Goal: Task Accomplishment & Management: Use online tool/utility

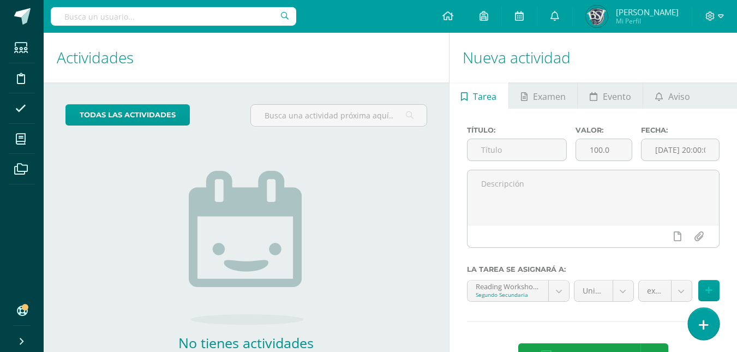
click at [710, 328] on link at bounding box center [703, 324] width 31 height 32
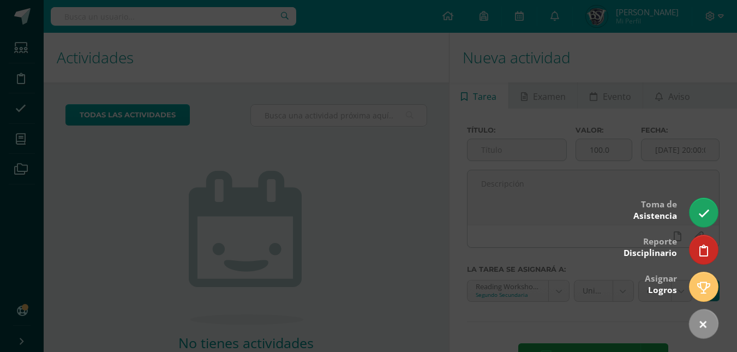
click at [154, 179] on div at bounding box center [368, 176] width 737 height 352
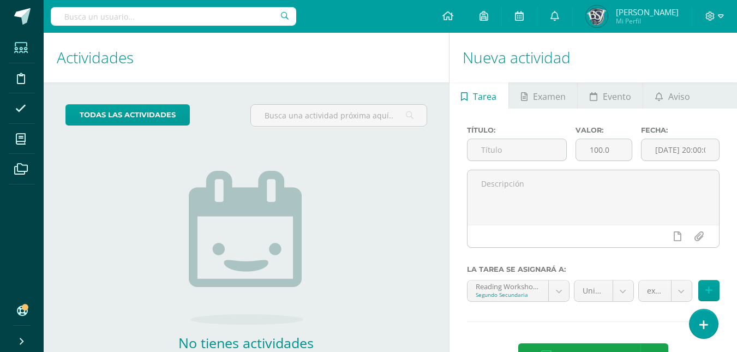
click at [16, 47] on icon at bounding box center [21, 48] width 14 height 11
click at [27, 81] on span at bounding box center [21, 77] width 25 height 25
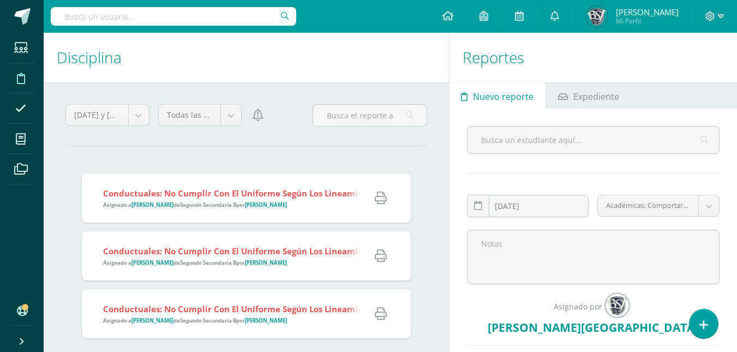
click at [116, 156] on div "Ayer y hoy Mes Semana Ayer y hoy Ciclo Todas las categorías Todas las categoría…" at bounding box center [246, 254] width 405 height 345
click at [20, 44] on icon at bounding box center [21, 48] width 14 height 11
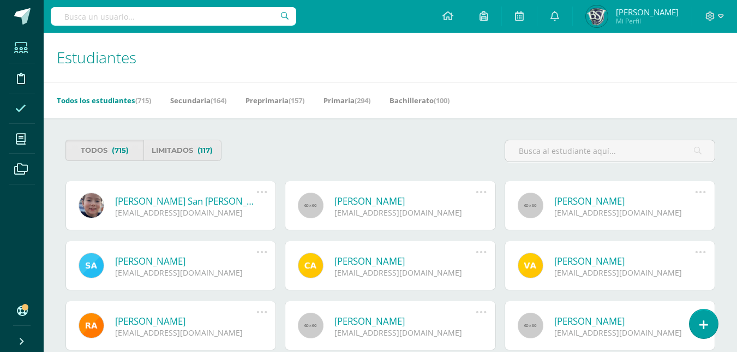
click at [21, 111] on icon at bounding box center [20, 108] width 11 height 11
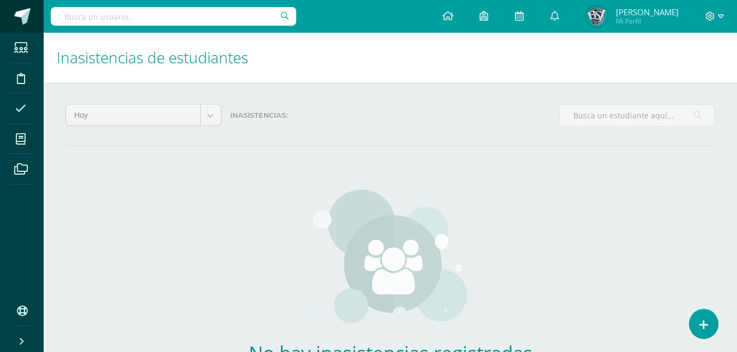
click at [26, 11] on span at bounding box center [22, 16] width 16 height 16
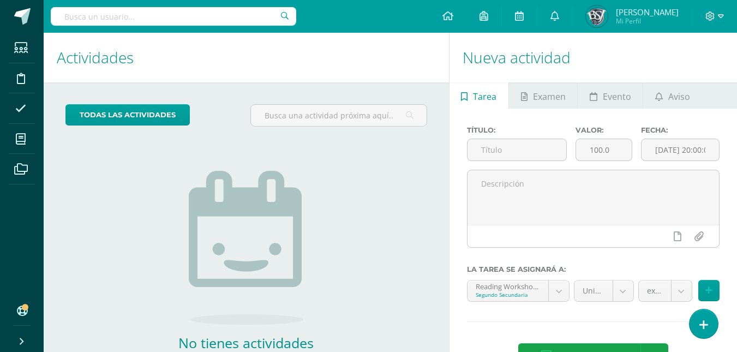
click at [232, 26] on div at bounding box center [174, 16] width 246 height 33
click at [17, 50] on icon at bounding box center [21, 48] width 14 height 11
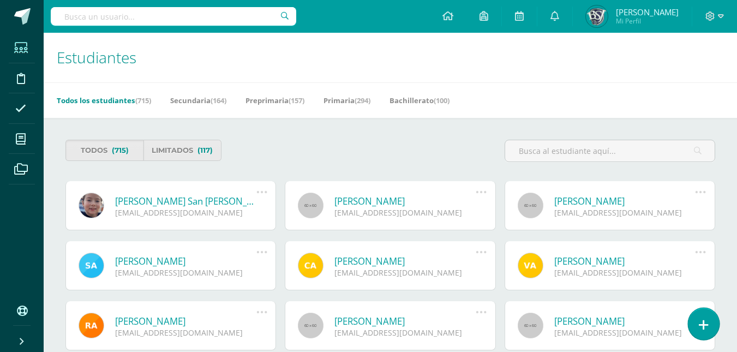
click at [703, 320] on icon at bounding box center [704, 325] width 10 height 13
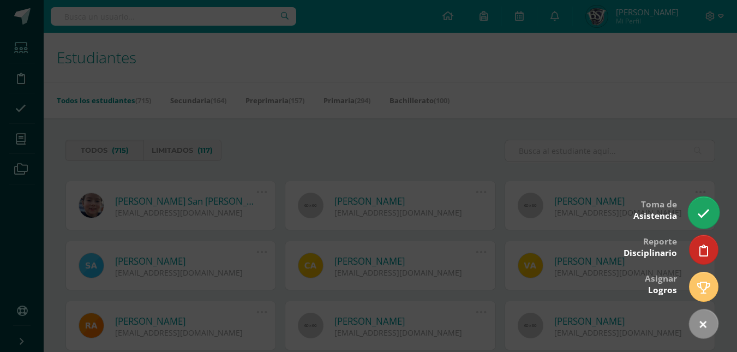
click at [708, 204] on link at bounding box center [703, 212] width 31 height 32
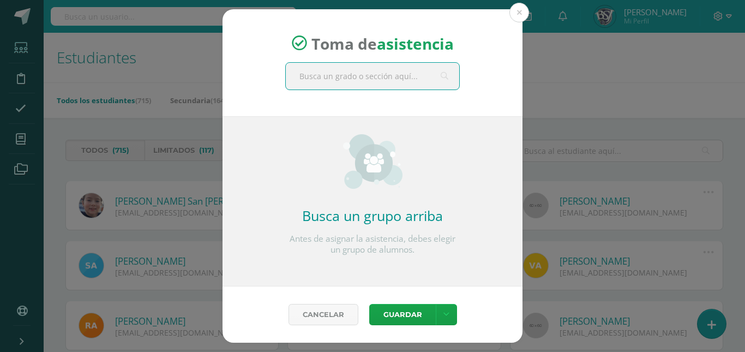
click at [401, 76] on input "text" at bounding box center [373, 76] width 174 height 27
type input "segundo"
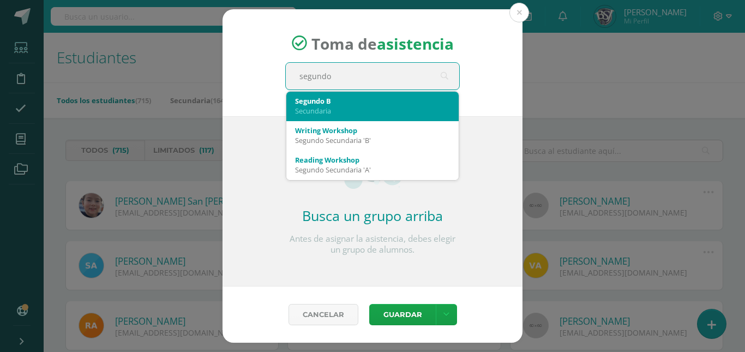
click at [358, 112] on div "Secundaria" at bounding box center [372, 111] width 155 height 10
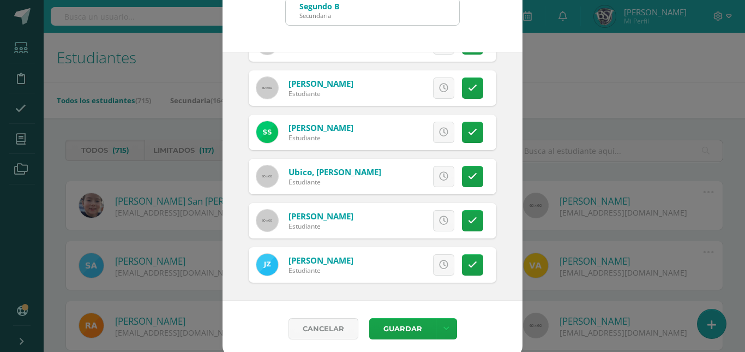
scroll to position [61, 0]
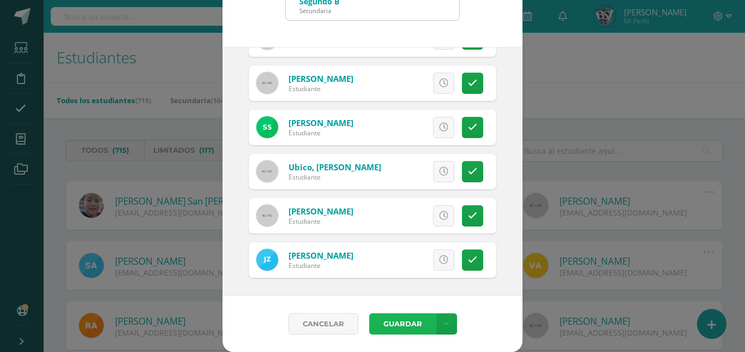
click at [402, 330] on button "Guardar" at bounding box center [402, 323] width 67 height 21
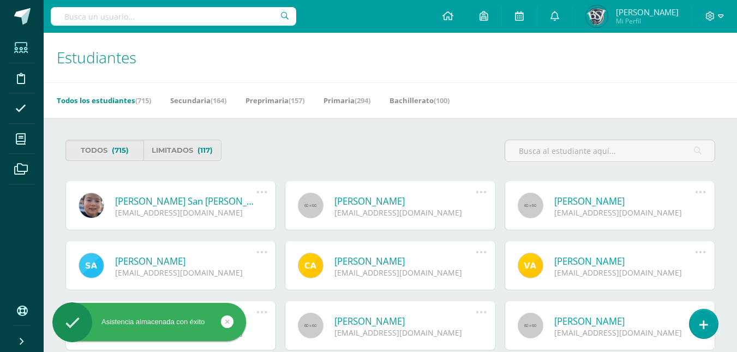
click at [20, 38] on span at bounding box center [21, 47] width 25 height 25
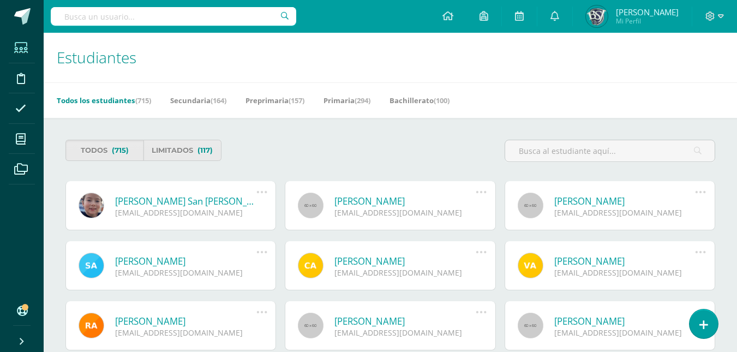
click at [19, 44] on icon at bounding box center [21, 48] width 14 height 11
click at [20, 68] on span at bounding box center [21, 77] width 25 height 25
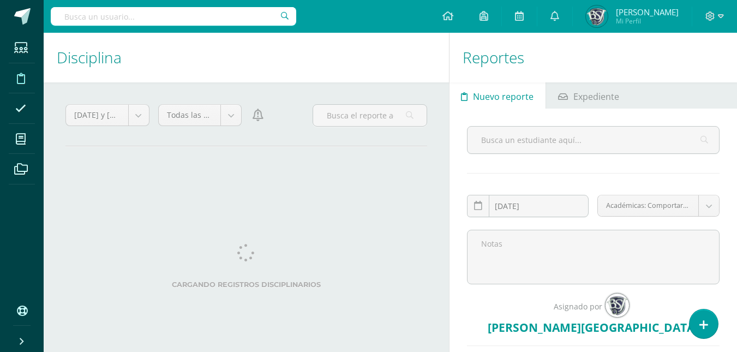
click at [23, 106] on icon at bounding box center [20, 108] width 11 height 11
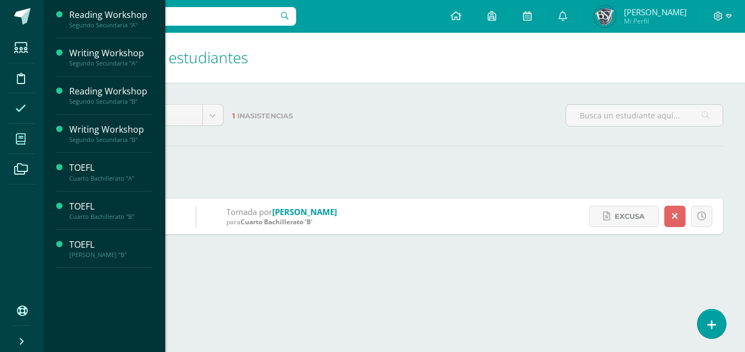
click at [19, 135] on icon at bounding box center [21, 139] width 10 height 11
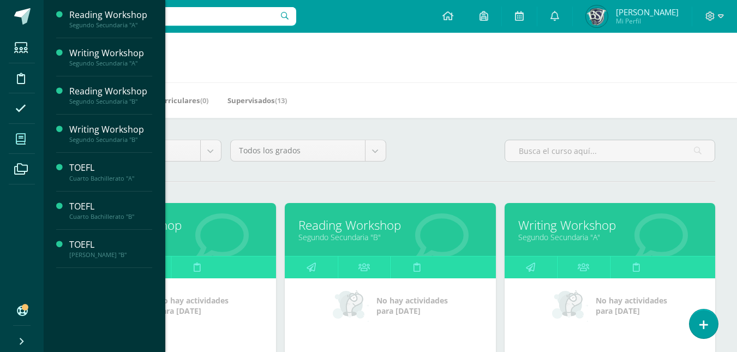
click at [605, 234] on link "Segundo Secundaria "A"" at bounding box center [609, 237] width 183 height 10
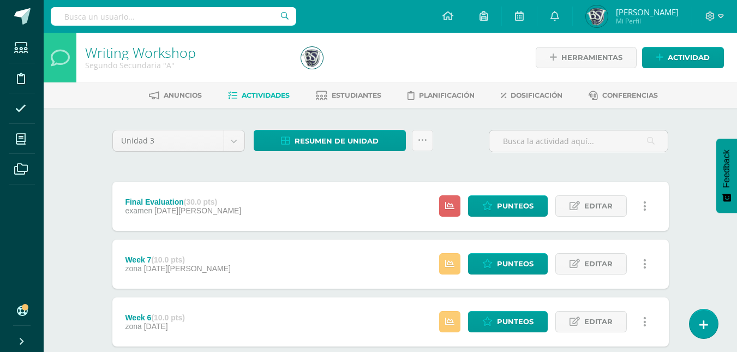
click at [643, 202] on link at bounding box center [645, 205] width 21 height 21
click at [26, 51] on icon at bounding box center [21, 48] width 14 height 11
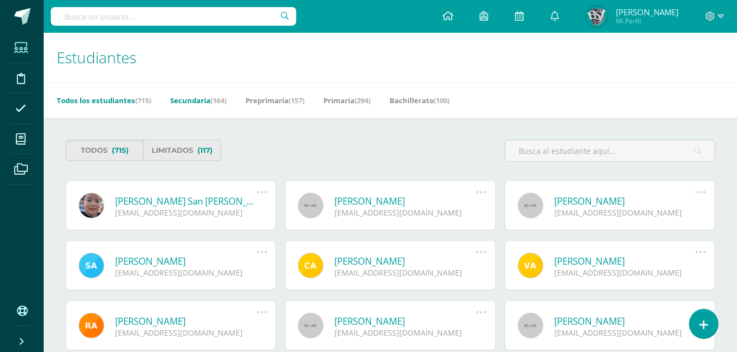
click at [192, 103] on link "Secundaria (164)" at bounding box center [198, 100] width 56 height 17
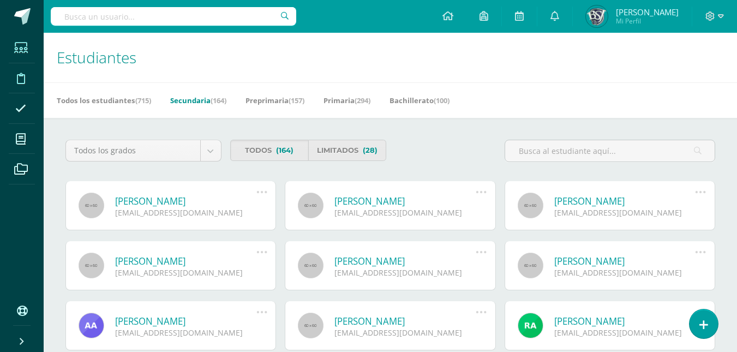
click at [18, 76] on icon at bounding box center [21, 78] width 8 height 11
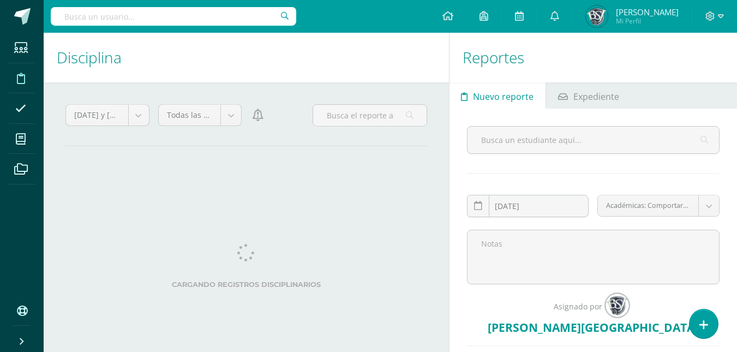
click at [21, 46] on icon at bounding box center [21, 48] width 14 height 11
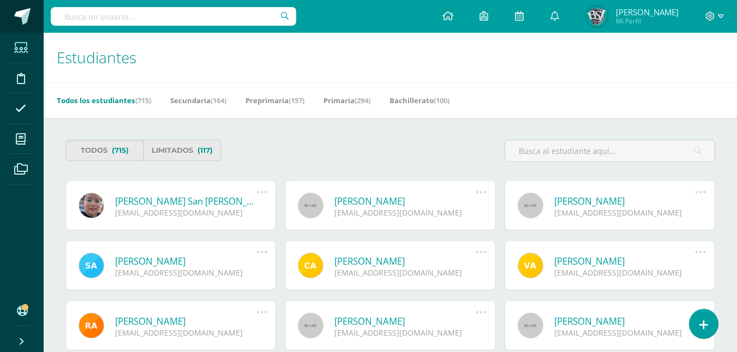
click at [21, 14] on span at bounding box center [22, 16] width 16 height 16
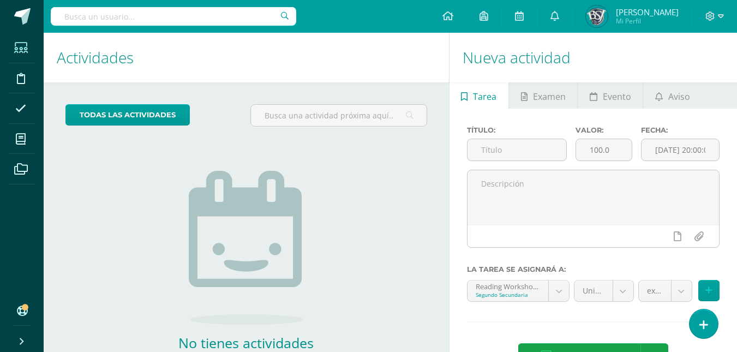
click at [16, 52] on icon at bounding box center [21, 48] width 14 height 11
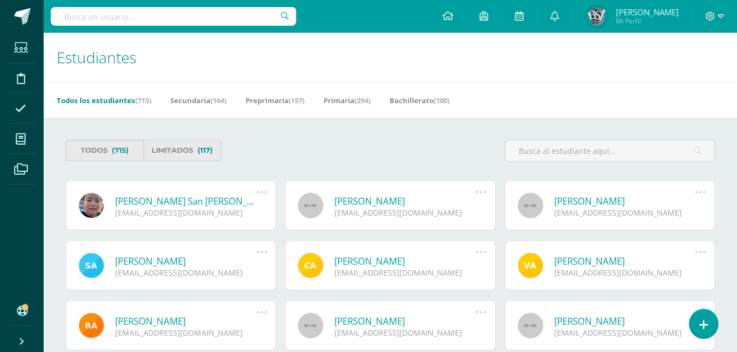
click at [19, 53] on icon at bounding box center [21, 48] width 14 height 11
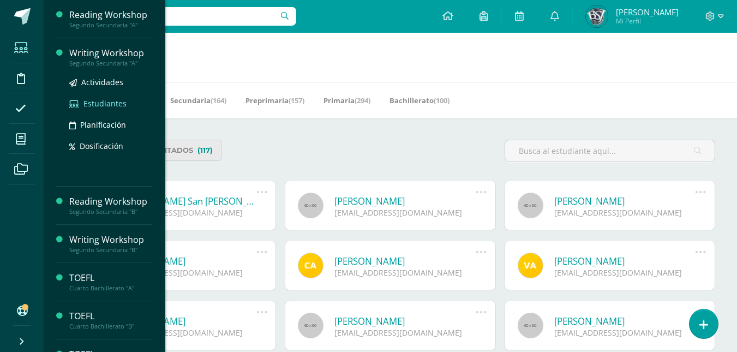
click at [104, 103] on span "Estudiantes" at bounding box center [104, 103] width 43 height 10
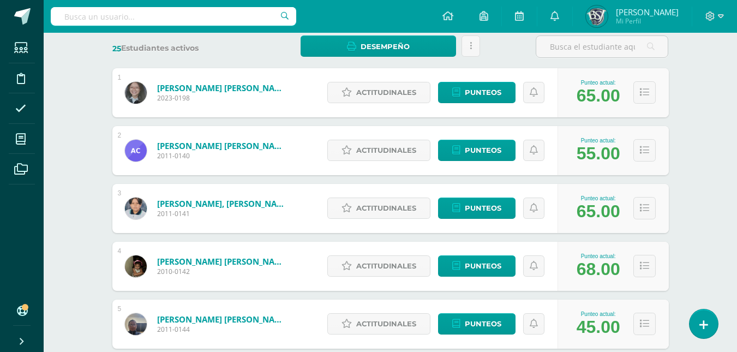
scroll to position [178, 0]
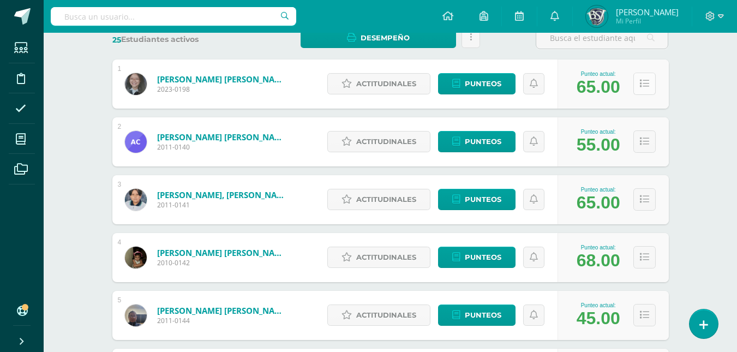
click at [653, 81] on button at bounding box center [645, 84] width 22 height 22
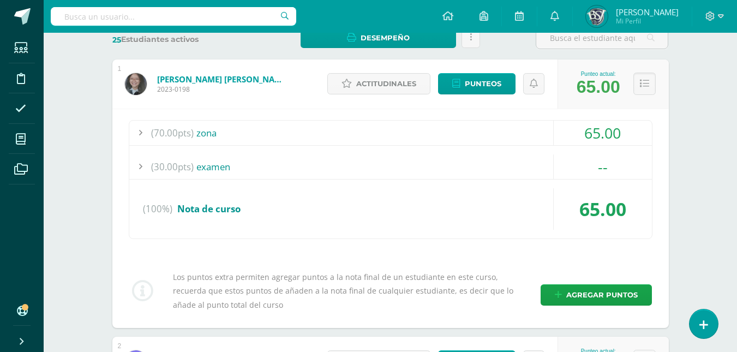
click at [612, 165] on div "--" at bounding box center [603, 166] width 98 height 25
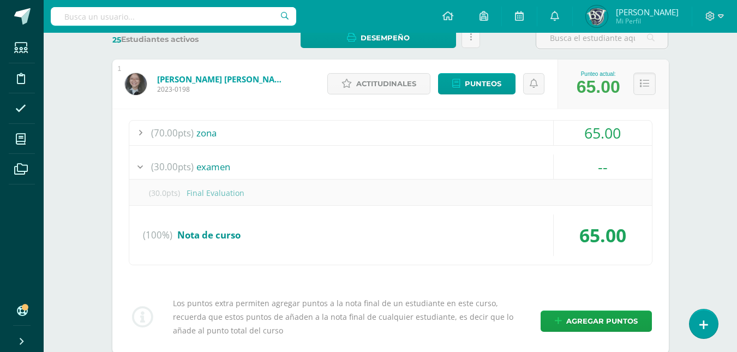
click at [202, 193] on div "(30.0pts) Final Evaluation" at bounding box center [390, 193] width 523 height 25
click at [494, 79] on span "Punteos" at bounding box center [483, 84] width 37 height 20
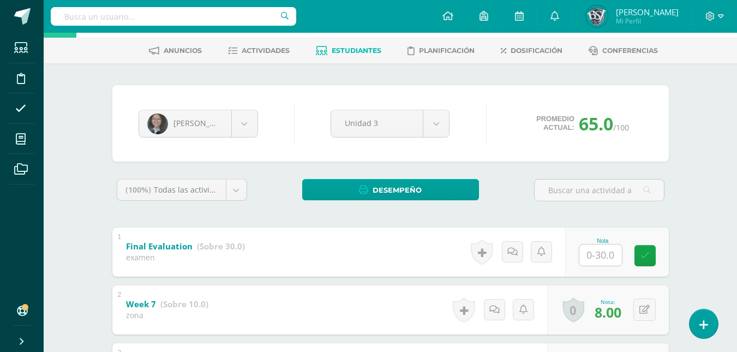
scroll to position [38, 0]
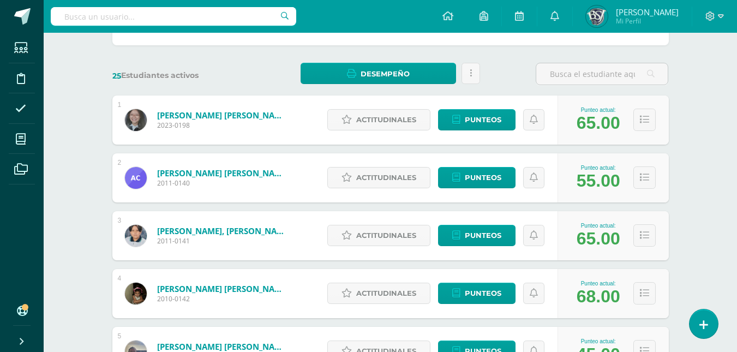
scroll to position [145, 0]
